Goal: Task Accomplishment & Management: Complete application form

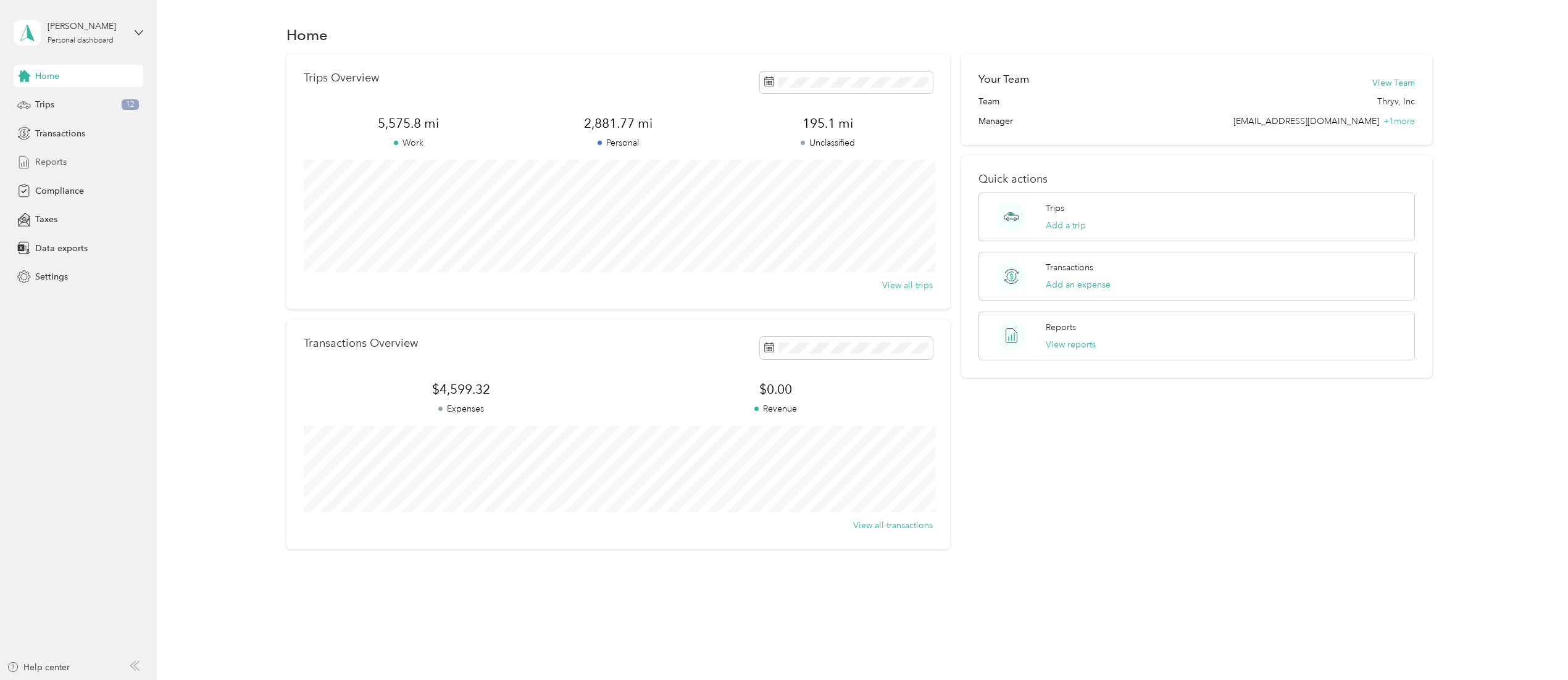
click at [56, 160] on span "Reports" at bounding box center [50, 162] width 31 height 13
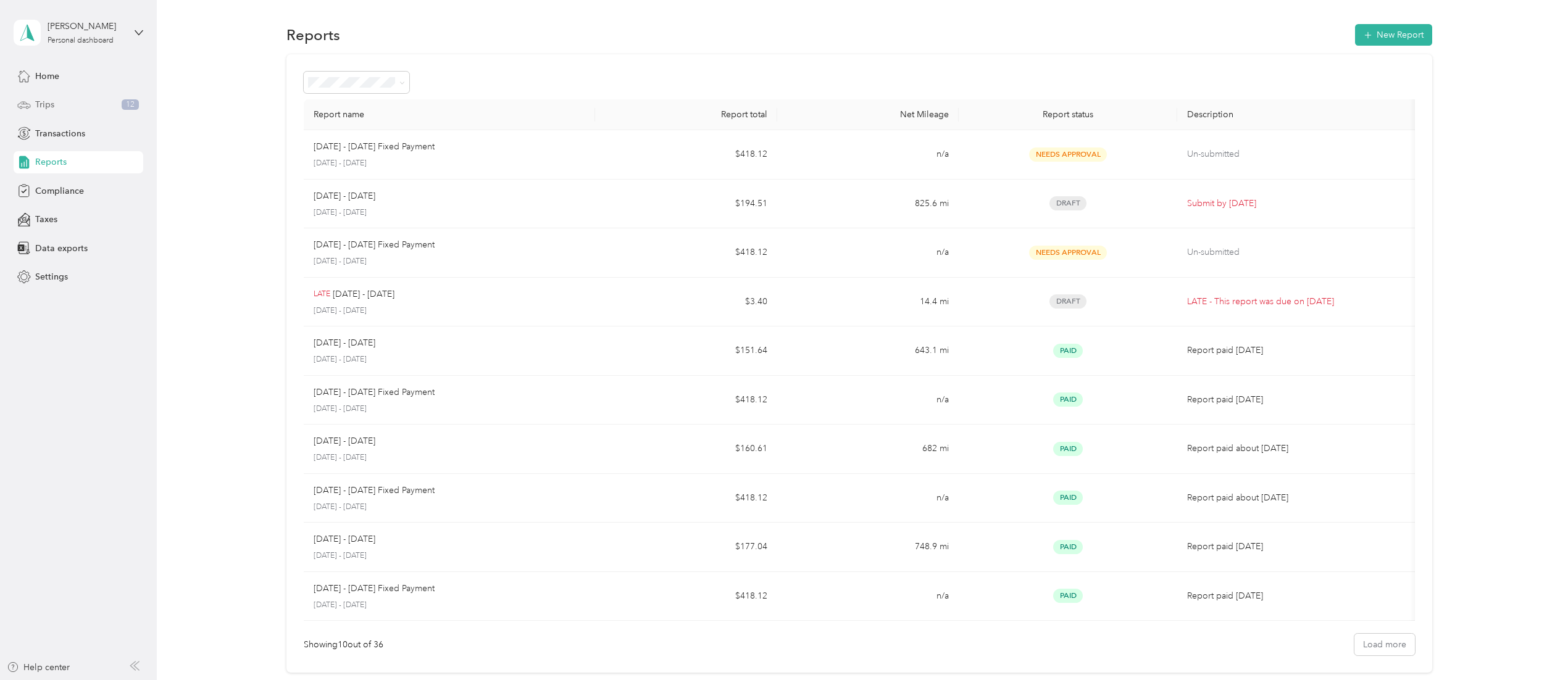
click at [80, 99] on div "Trips 12" at bounding box center [78, 105] width 130 height 22
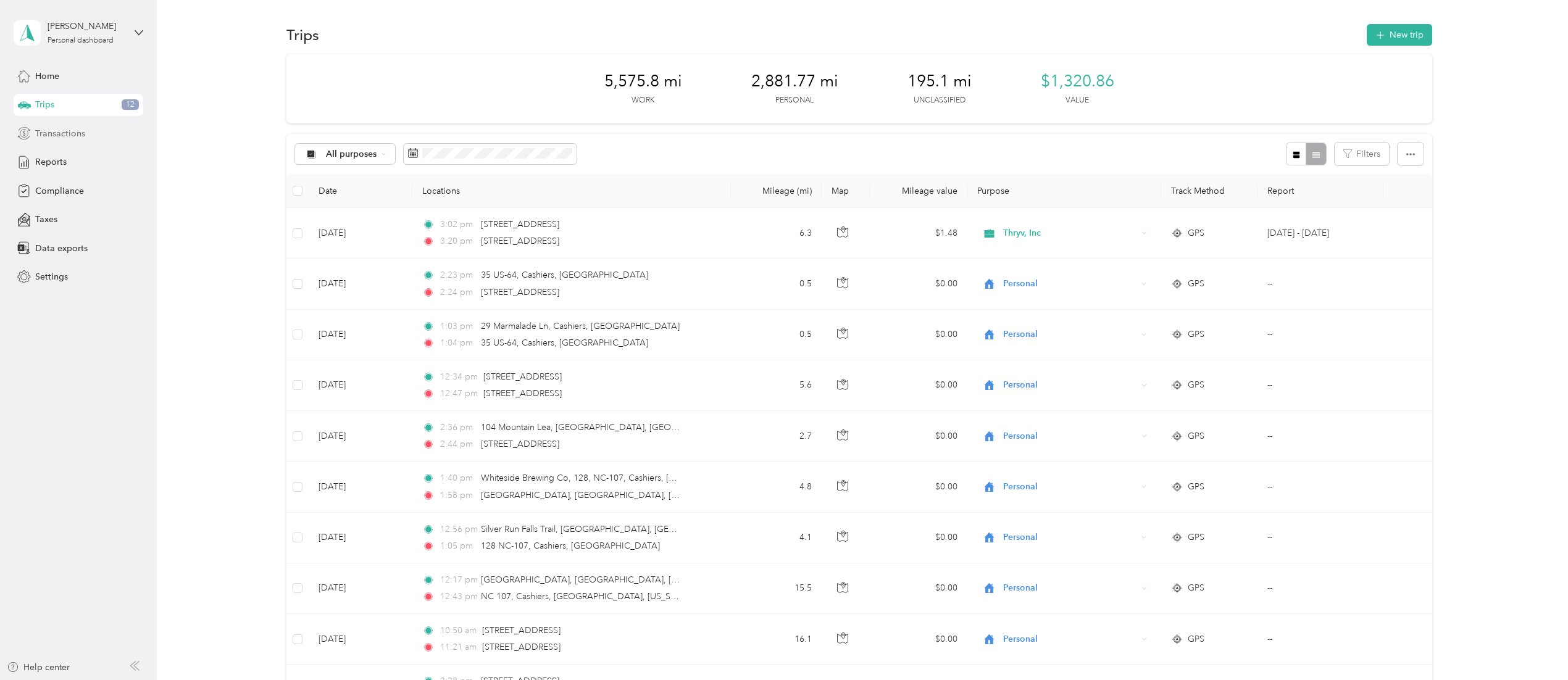
drag, startPoint x: 57, startPoint y: 135, endPoint x: 52, endPoint y: 139, distance: 6.4
click at [52, 139] on span "Transactions" at bounding box center [60, 133] width 50 height 13
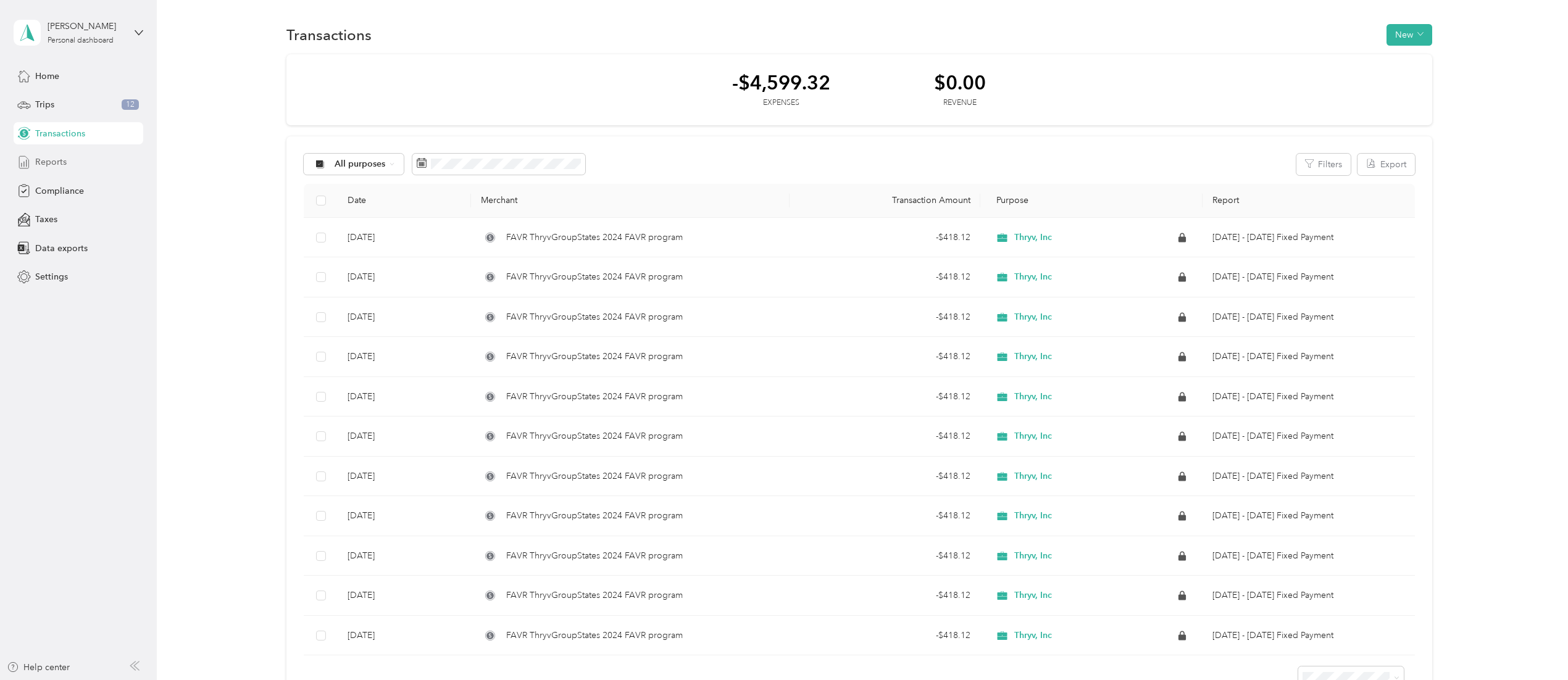
click at [56, 167] on span "Reports" at bounding box center [50, 162] width 31 height 13
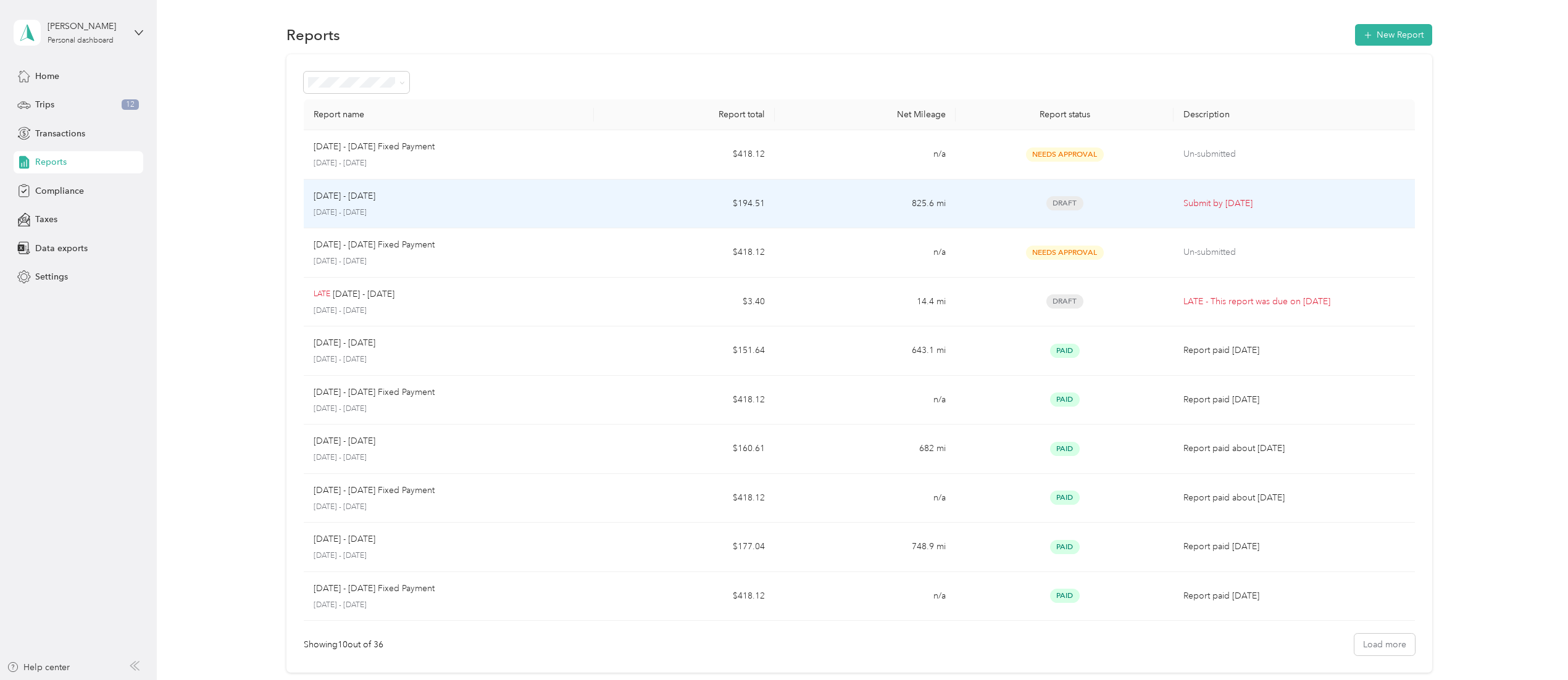
click at [433, 200] on div "[DATE] - [DATE]" at bounding box center [449, 196] width 271 height 13
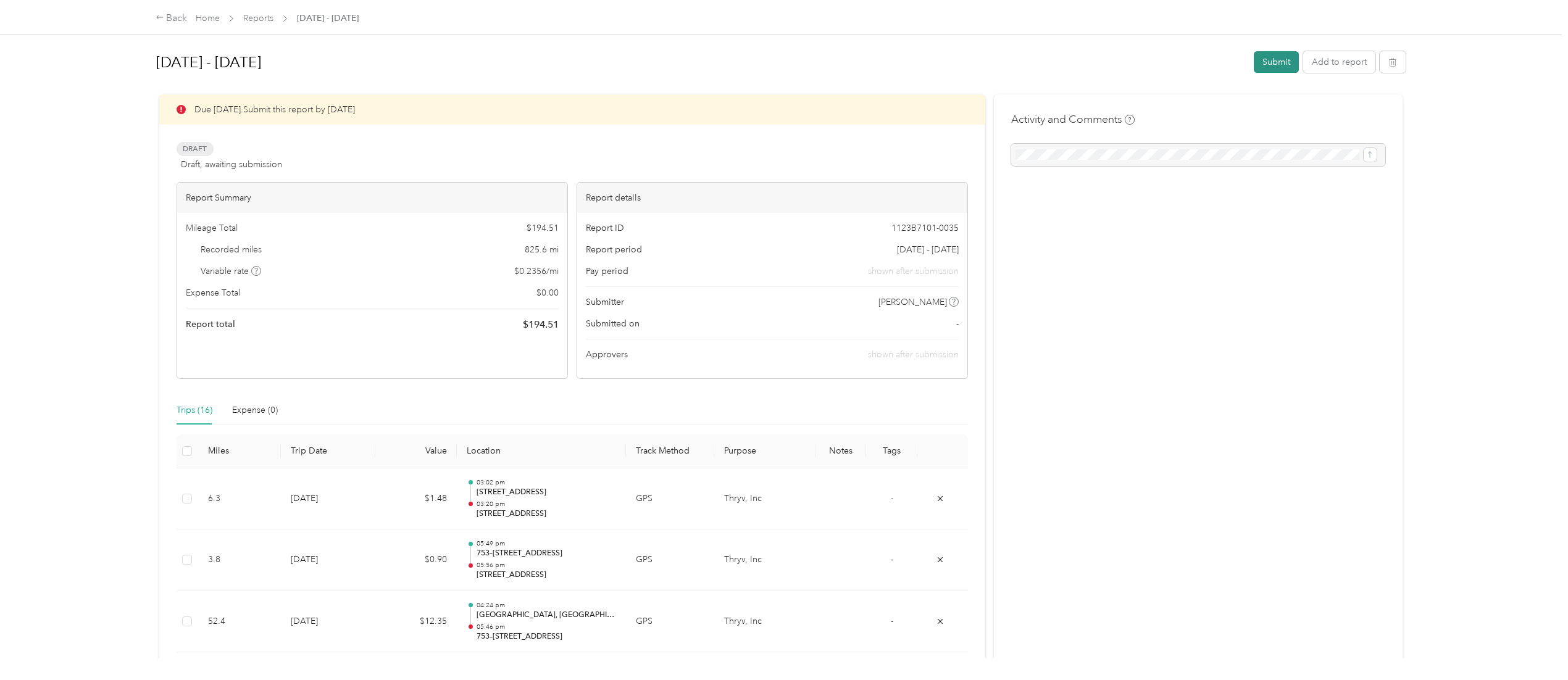
click at [1262, 68] on button "Submit" at bounding box center [1276, 61] width 45 height 22
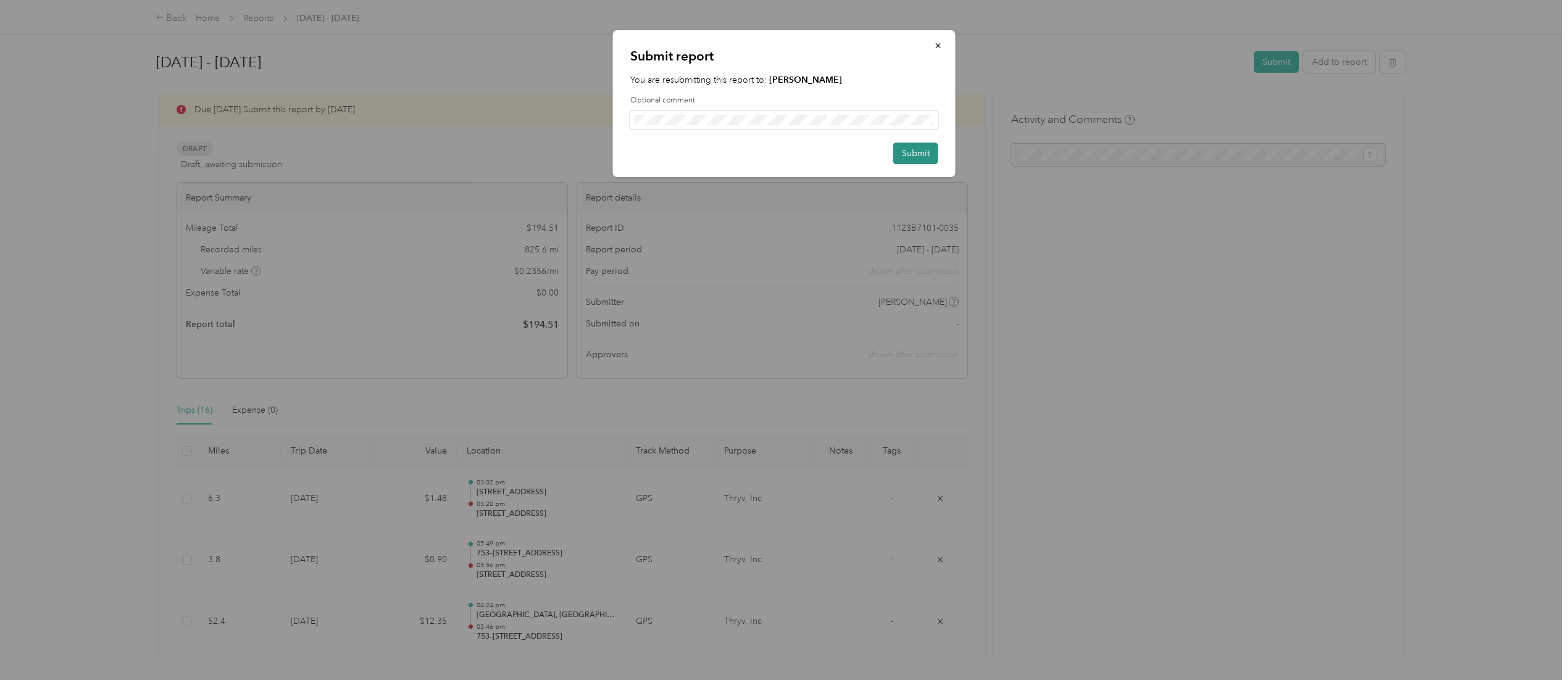
click at [912, 159] on button "Submit" at bounding box center [915, 153] width 45 height 22
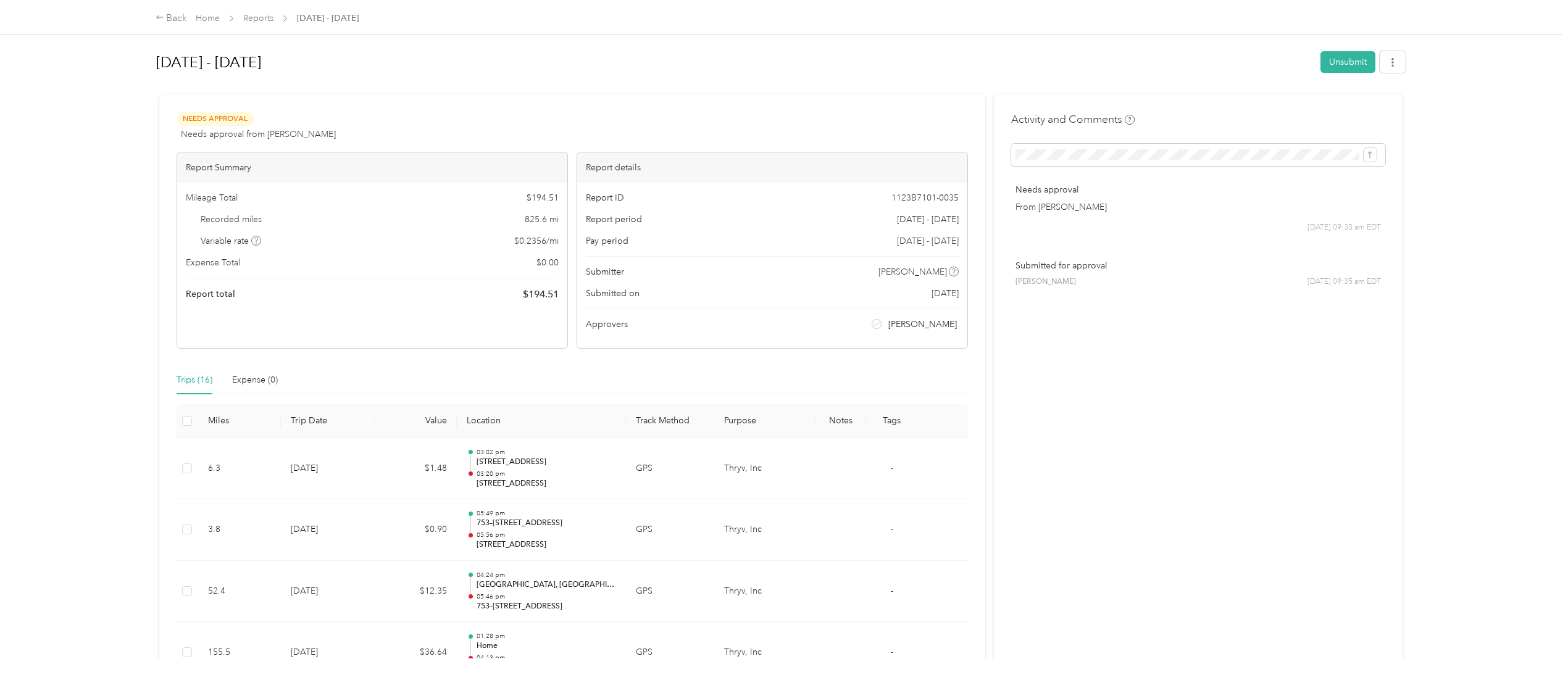
click at [799, 93] on div at bounding box center [781, 89] width 1249 height 13
